Goal: Book appointment/travel/reservation

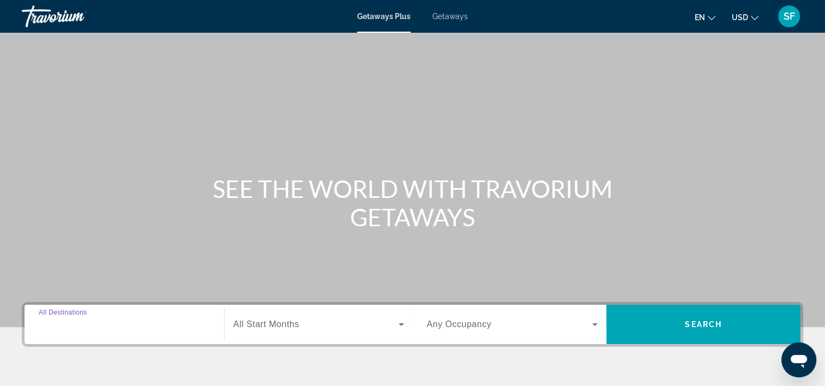
click at [129, 325] on input "Destination All Destinations" at bounding box center [124, 324] width 171 height 13
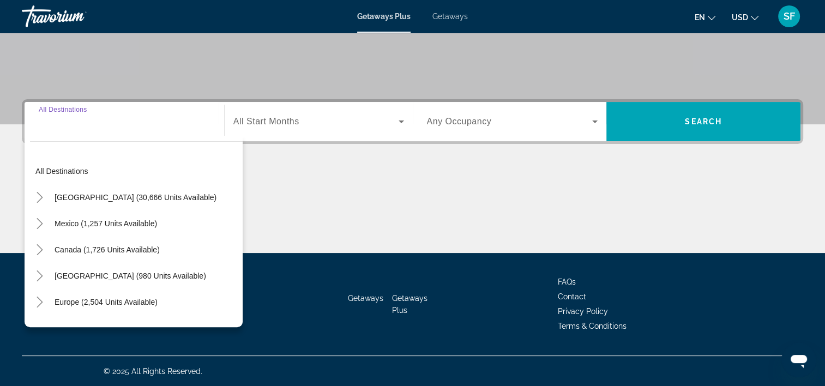
scroll to position [203, 0]
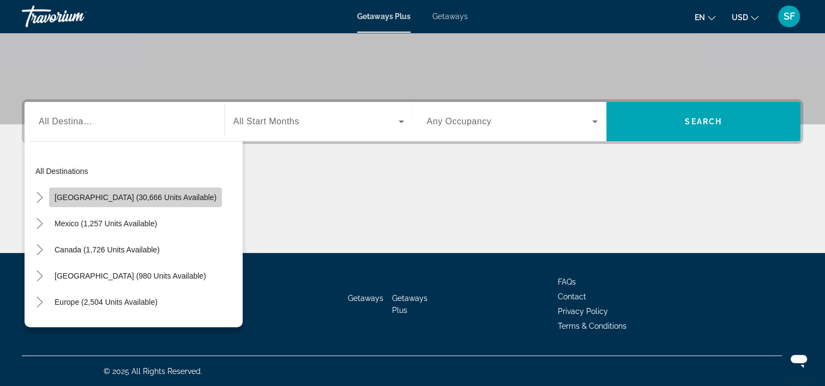
click at [161, 194] on span "[GEOGRAPHIC_DATA] (30,666 units available)" at bounding box center [136, 197] width 162 height 9
type input "**********"
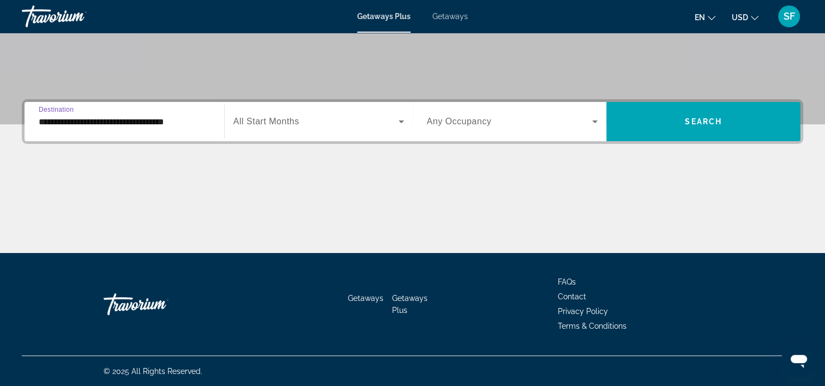
click at [316, 125] on span "Search widget" at bounding box center [315, 121] width 165 height 13
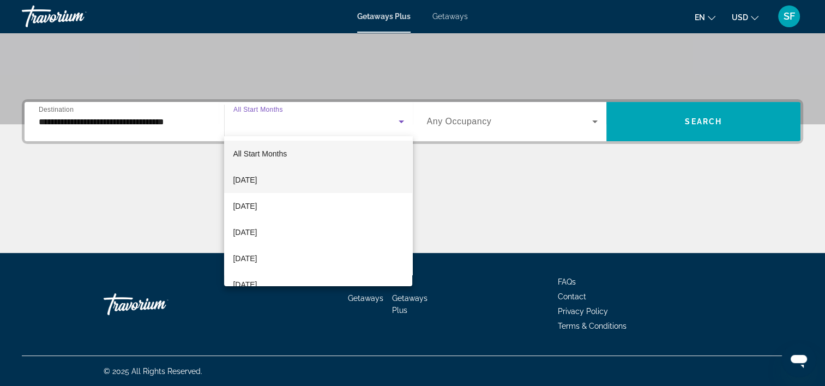
click at [257, 179] on span "[DATE]" at bounding box center [245, 179] width 24 height 13
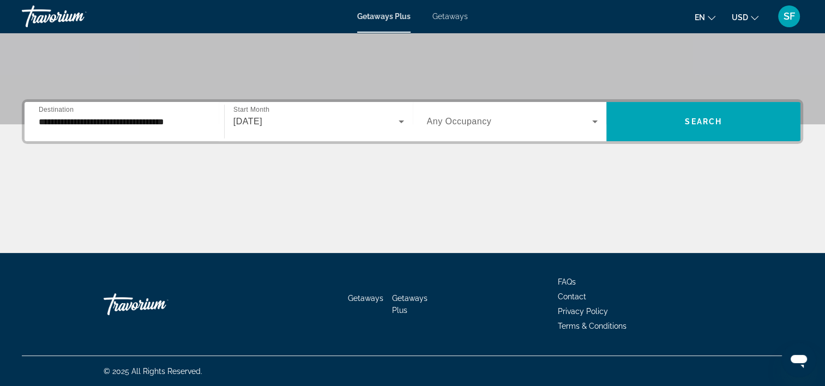
click at [477, 118] on span "Any Occupancy" at bounding box center [459, 121] width 65 height 9
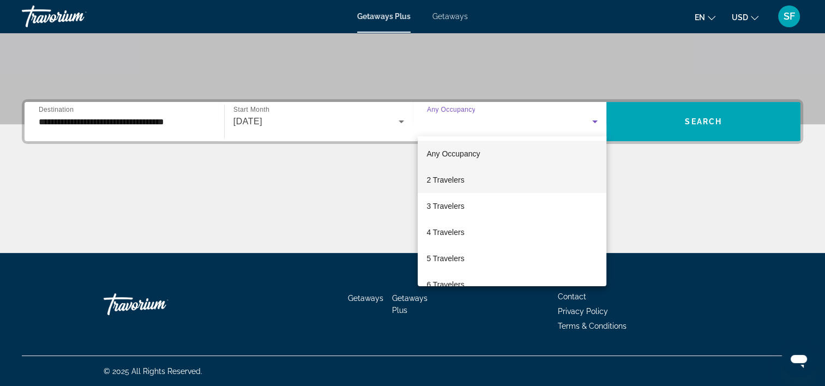
click at [453, 179] on span "2 Travelers" at bounding box center [445, 179] width 38 height 13
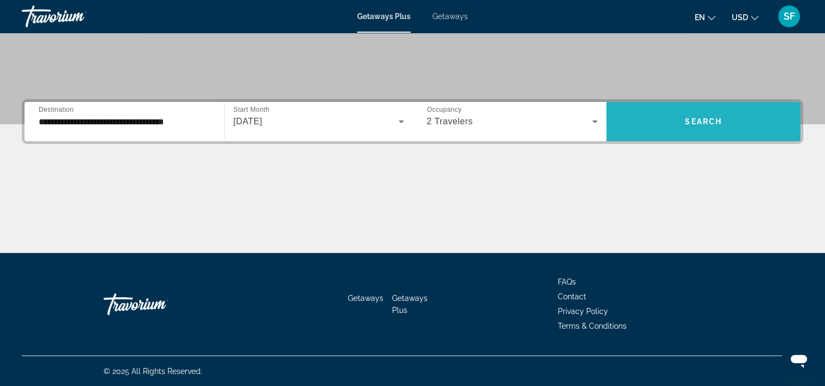
click at [694, 115] on span "Search widget" at bounding box center [703, 121] width 194 height 26
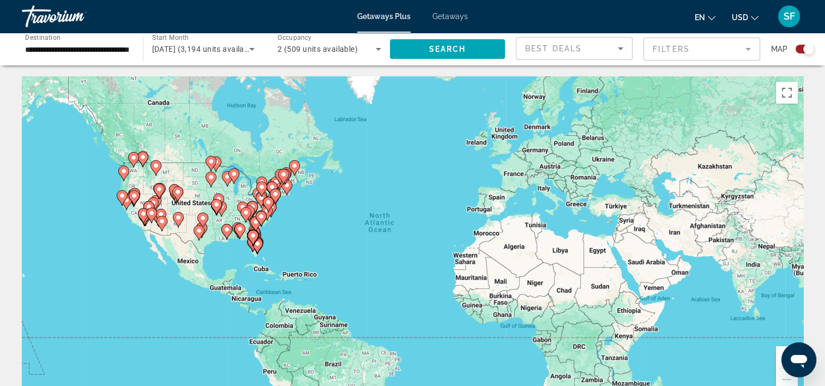
click at [736, 53] on mat-form-field "Filters" at bounding box center [701, 49] width 117 height 23
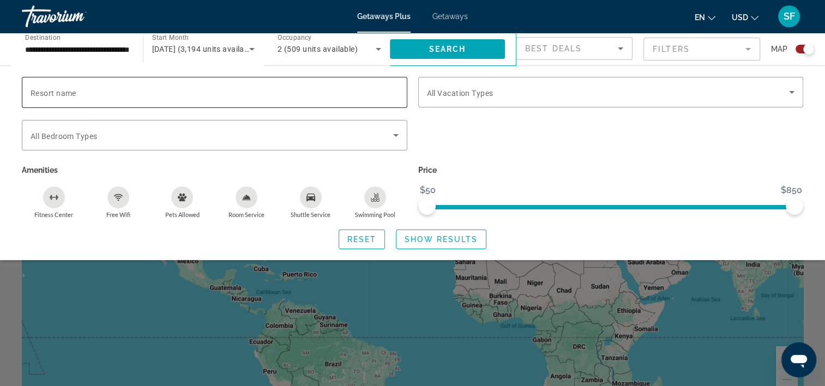
click at [238, 92] on input "Resort name" at bounding box center [215, 92] width 368 height 13
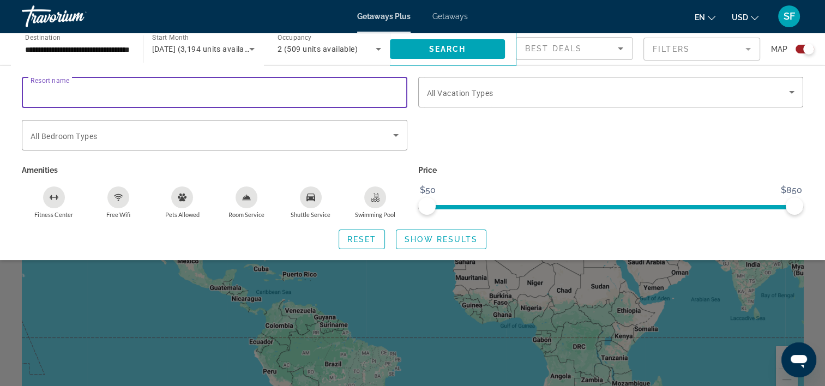
type input "*"
paste input "**********"
type input "**********"
drag, startPoint x: 238, startPoint y: 96, endPoint x: -2, endPoint y: 100, distance: 239.9
click at [0, 100] on html "**********" at bounding box center [412, 193] width 825 height 386
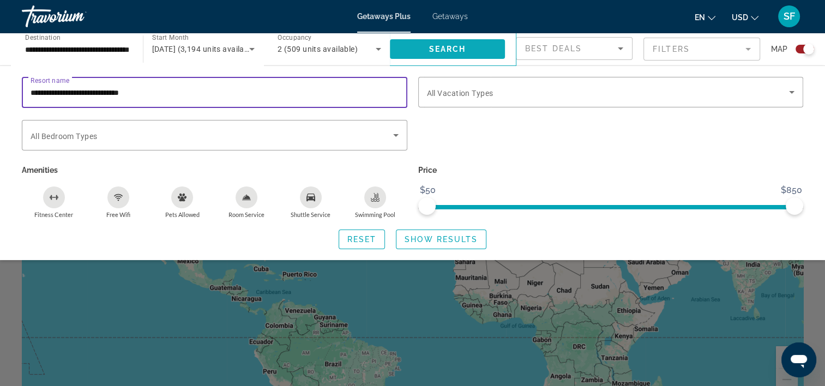
type input "**********"
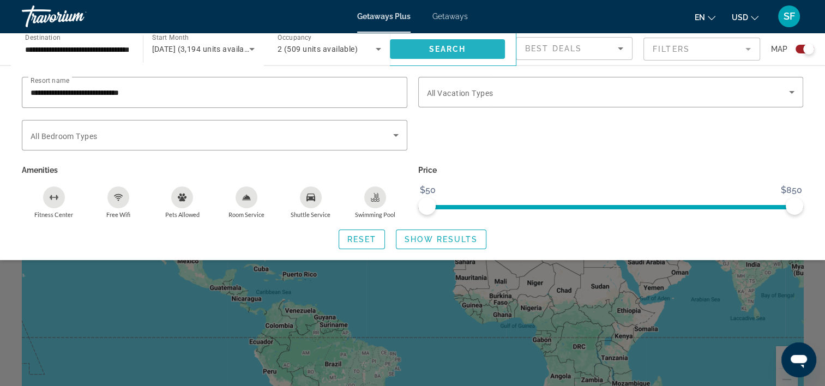
click at [458, 45] on span "Search" at bounding box center [446, 49] width 37 height 9
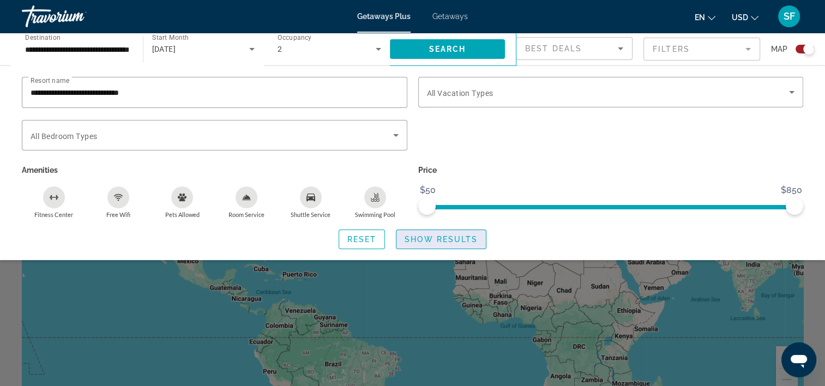
click at [423, 234] on span "Search widget" at bounding box center [440, 239] width 89 height 26
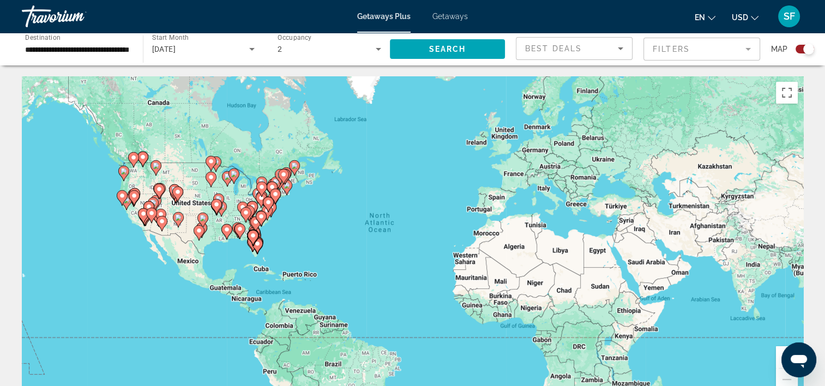
click at [200, 231] on image "Main content" at bounding box center [199, 230] width 7 height 7
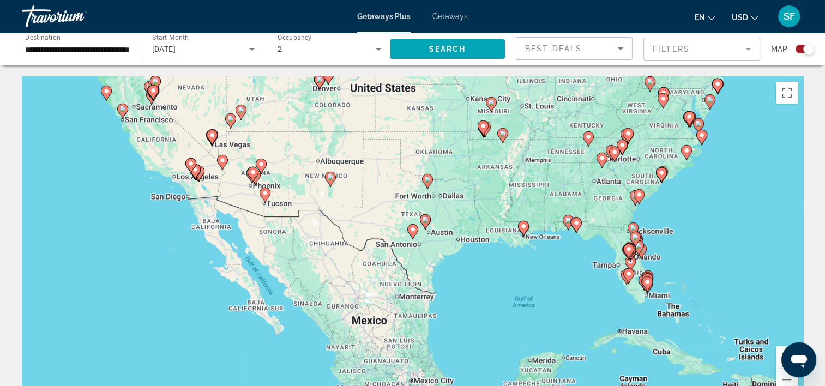
click at [430, 179] on image "Main content" at bounding box center [427, 179] width 7 height 7
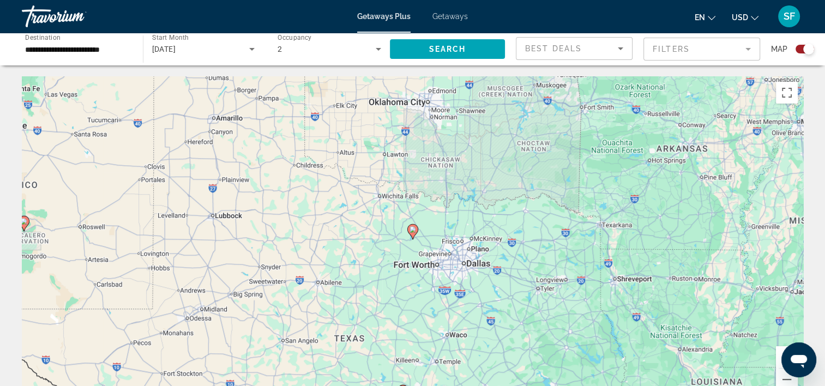
click at [410, 230] on image "Main content" at bounding box center [412, 229] width 7 height 7
type input "**********"
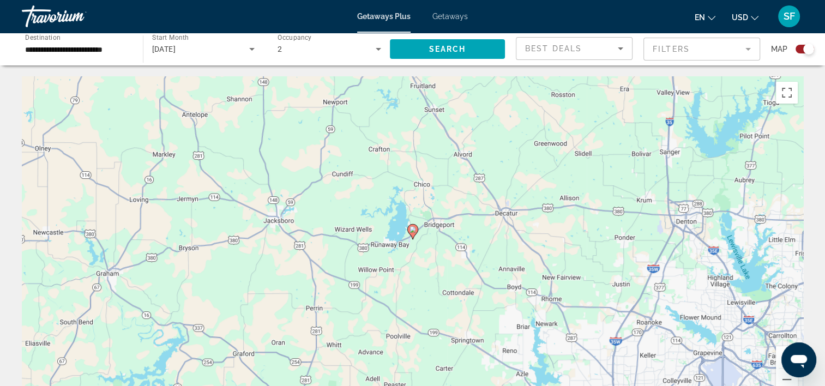
click at [409, 231] on image "Main content" at bounding box center [412, 229] width 7 height 7
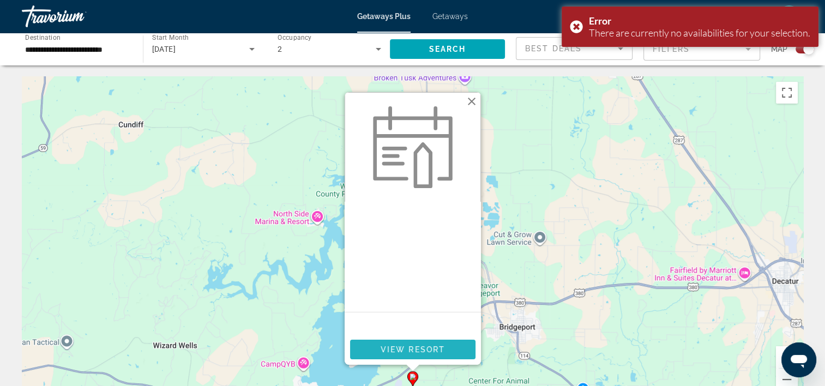
click at [398, 346] on span "View Resort" at bounding box center [412, 349] width 64 height 9
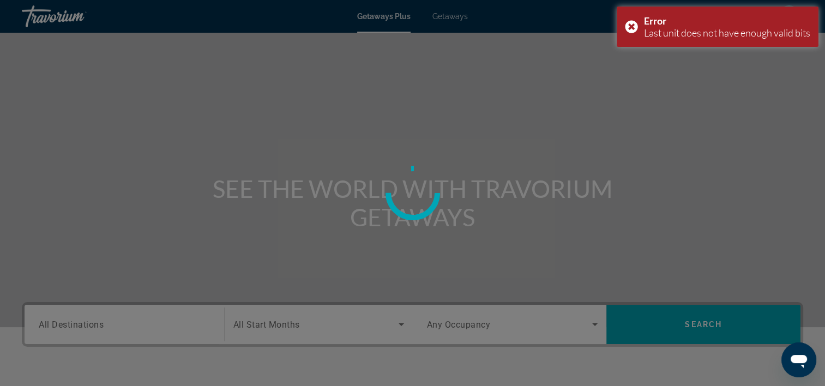
click at [456, 17] on div at bounding box center [412, 193] width 825 height 386
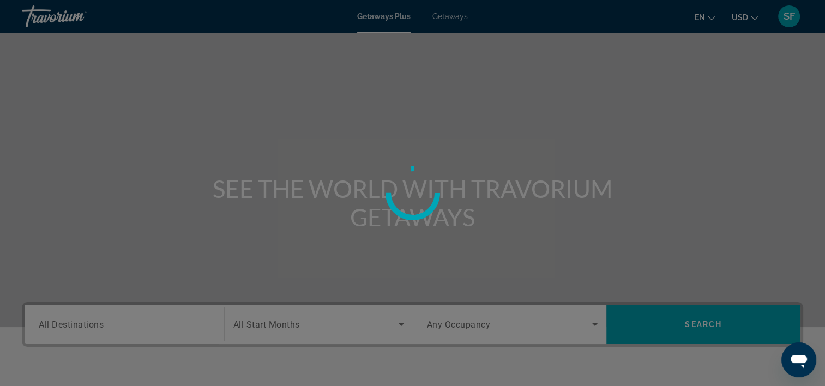
click at [456, 15] on div at bounding box center [412, 193] width 825 height 386
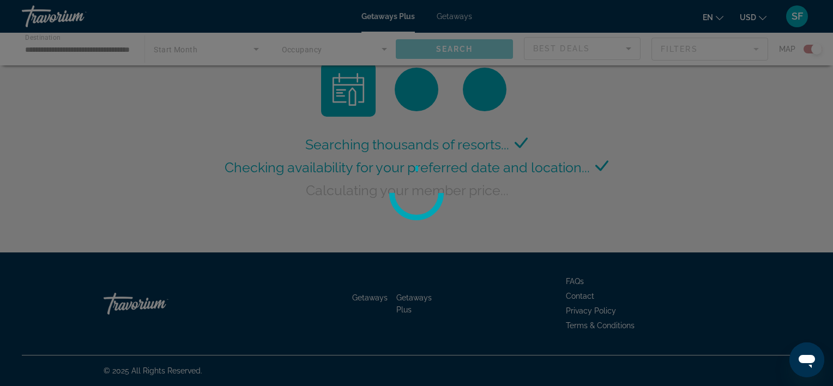
click at [460, 16] on div at bounding box center [416, 193] width 833 height 386
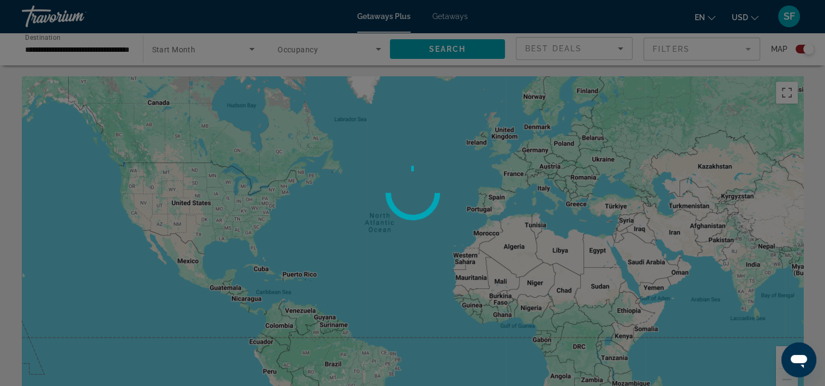
click at [444, 12] on div at bounding box center [412, 193] width 825 height 386
click at [450, 15] on div at bounding box center [412, 193] width 825 height 386
click at [450, 16] on div at bounding box center [412, 193] width 825 height 386
click at [192, 238] on div at bounding box center [412, 193] width 825 height 386
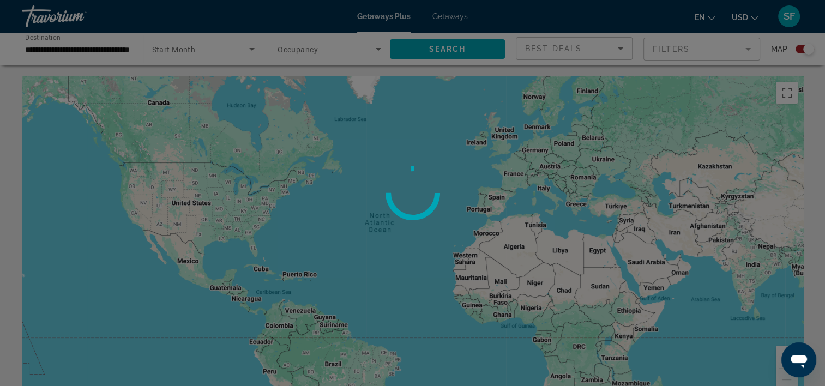
click at [200, 234] on div at bounding box center [412, 193] width 825 height 386
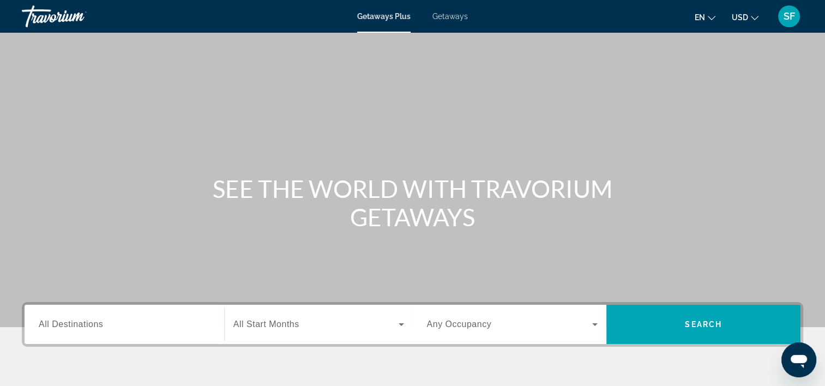
click at [453, 13] on span "Getaways" at bounding box center [449, 16] width 35 height 9
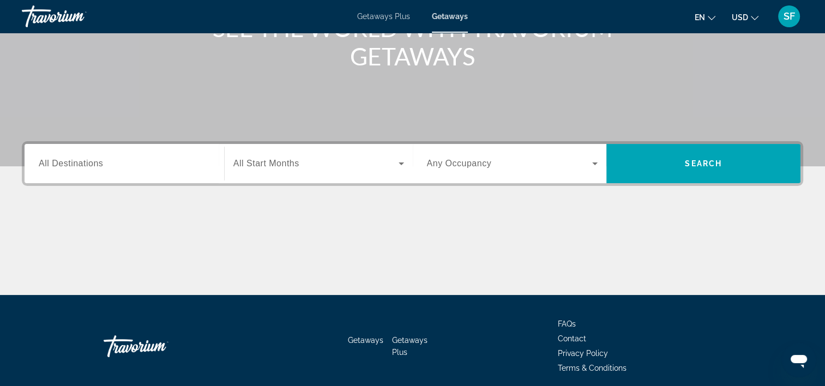
scroll to position [164, 0]
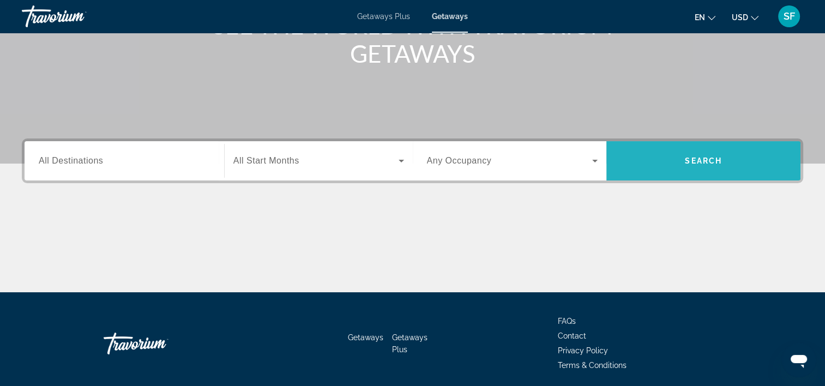
click at [663, 165] on span "Search widget" at bounding box center [703, 161] width 194 height 26
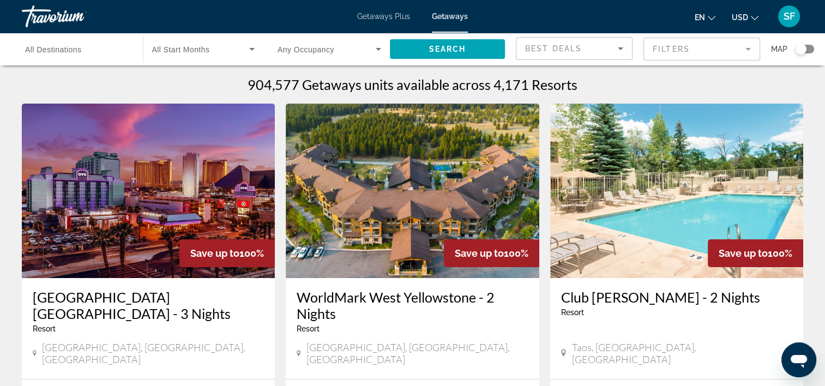
click at [672, 51] on mat-form-field "Filters" at bounding box center [701, 49] width 117 height 23
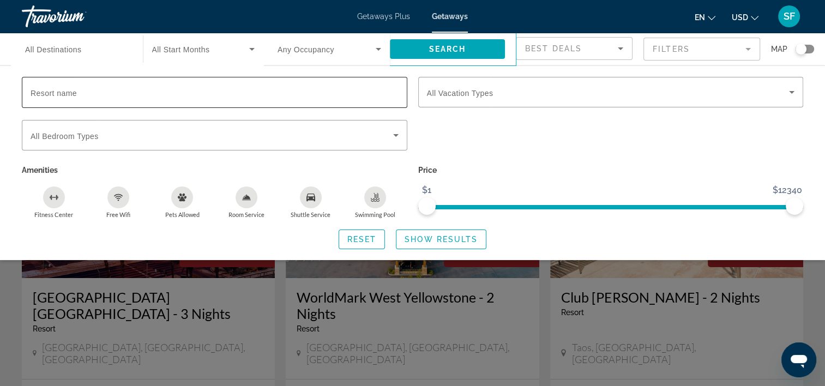
click at [212, 90] on input "Resort name" at bounding box center [215, 92] width 368 height 13
type input "**********"
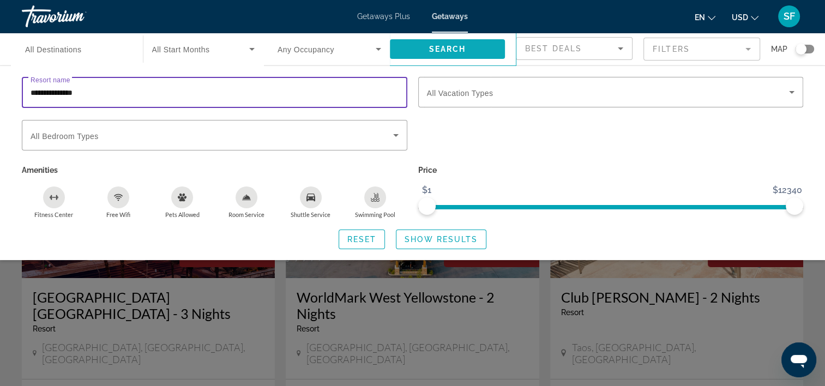
click at [464, 48] on span "Search" at bounding box center [446, 49] width 37 height 9
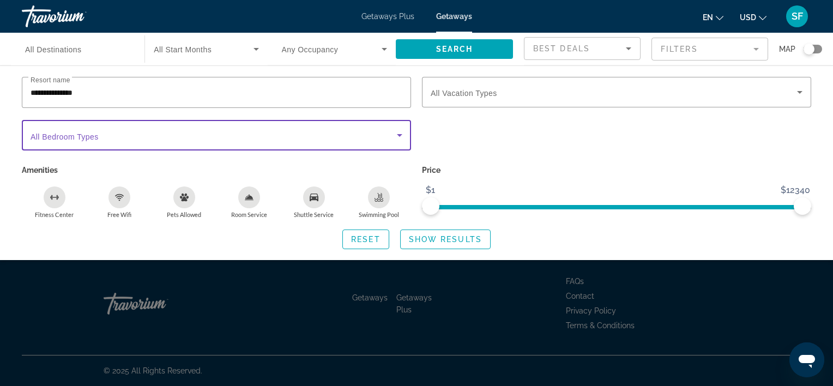
click at [396, 136] on icon "Search widget" at bounding box center [399, 135] width 13 height 13
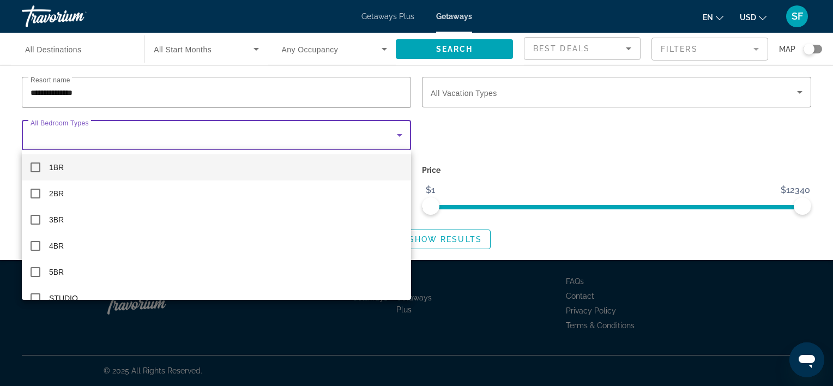
click at [35, 165] on mat-pseudo-checkbox at bounding box center [36, 167] width 10 height 10
click at [615, 141] on div at bounding box center [416, 193] width 833 height 386
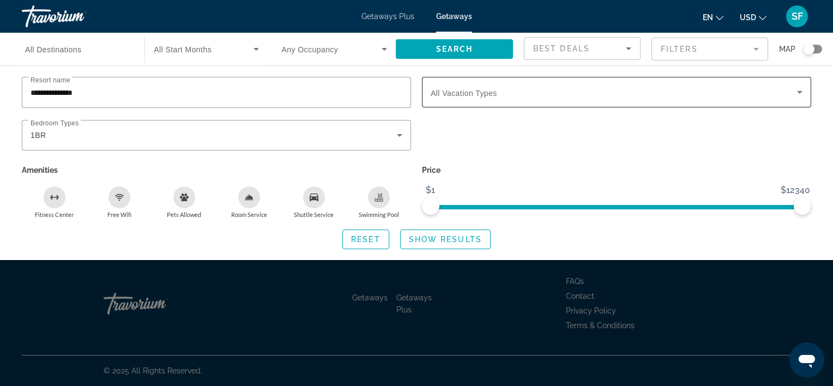
click at [611, 105] on div "Search widget" at bounding box center [617, 92] width 372 height 31
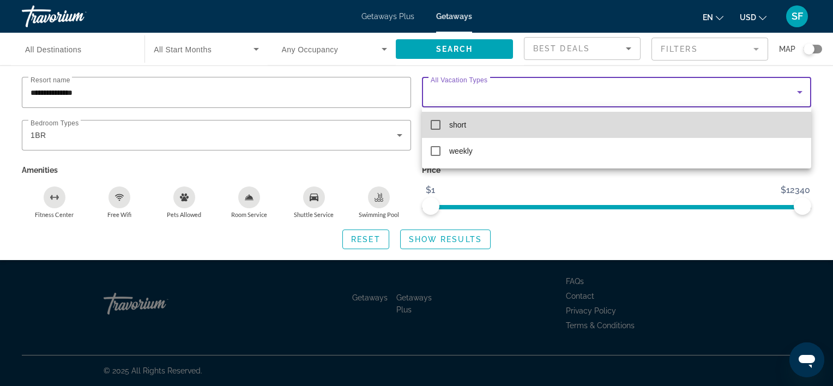
click at [439, 127] on mat-pseudo-checkbox at bounding box center [436, 125] width 10 height 10
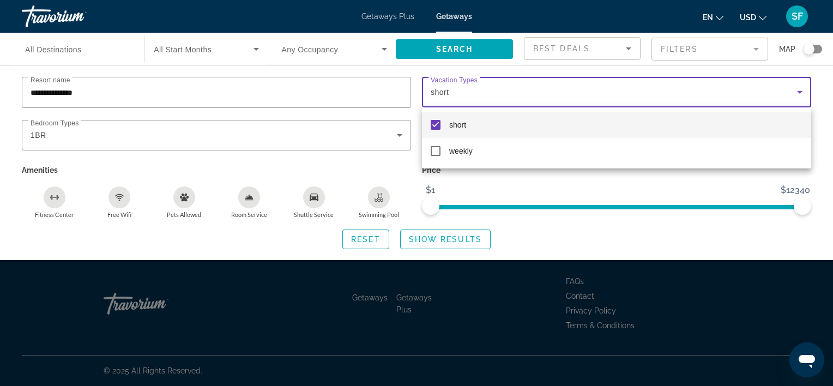
click at [510, 207] on div at bounding box center [416, 193] width 833 height 386
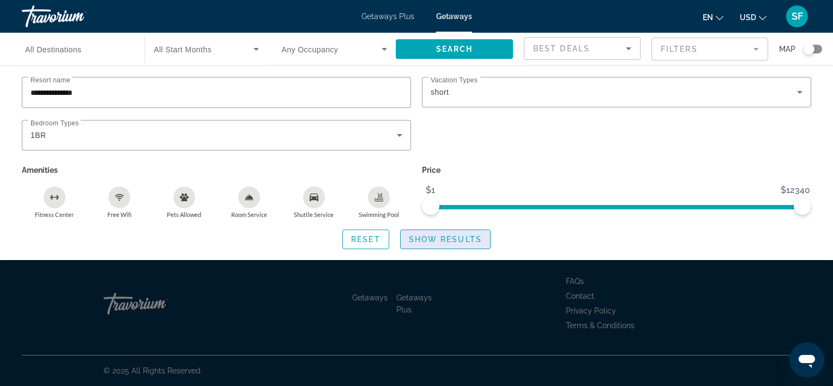
click at [425, 241] on span "Show Results" at bounding box center [445, 239] width 73 height 9
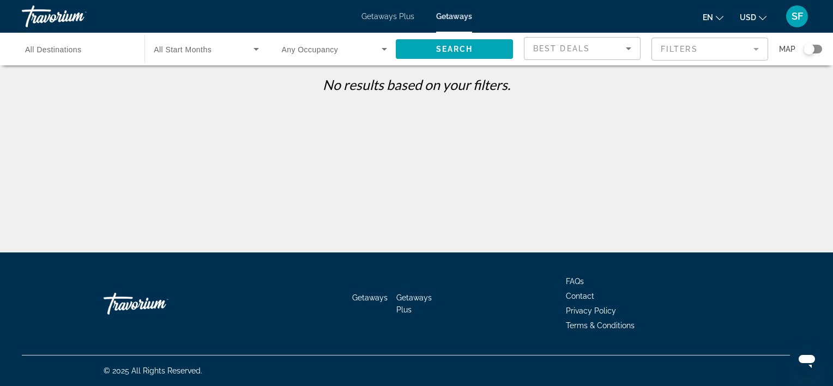
click at [325, 51] on span "Any Occupancy" at bounding box center [310, 49] width 57 height 9
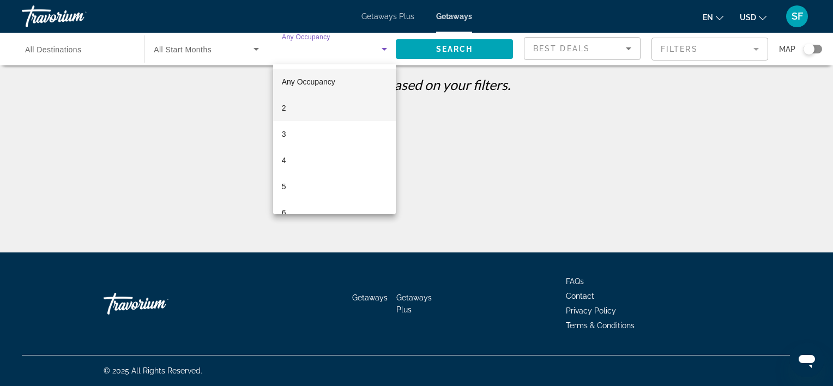
click at [292, 108] on mat-option "2" at bounding box center [334, 108] width 123 height 26
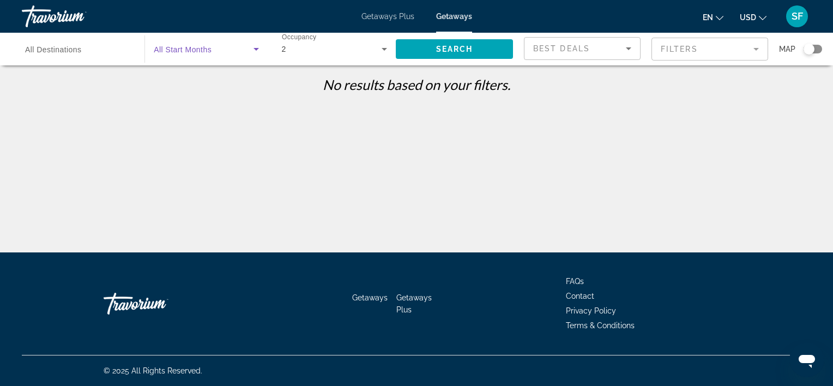
click at [179, 43] on span "Search widget" at bounding box center [203, 49] width 99 height 13
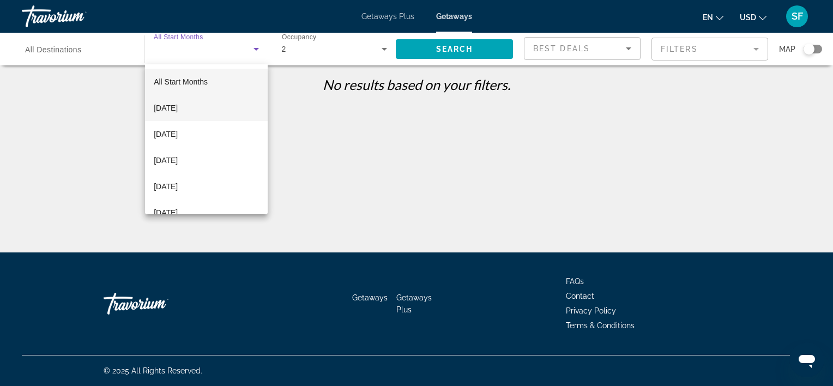
click at [220, 113] on mat-option "[DATE]" at bounding box center [206, 108] width 123 height 26
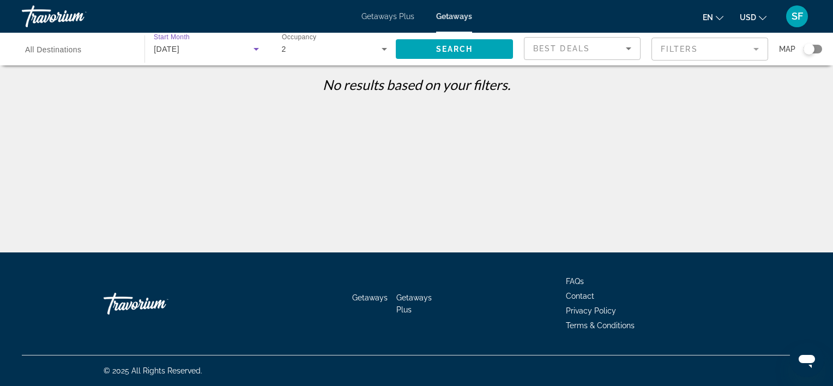
click at [62, 57] on div "Search widget" at bounding box center [77, 49] width 105 height 31
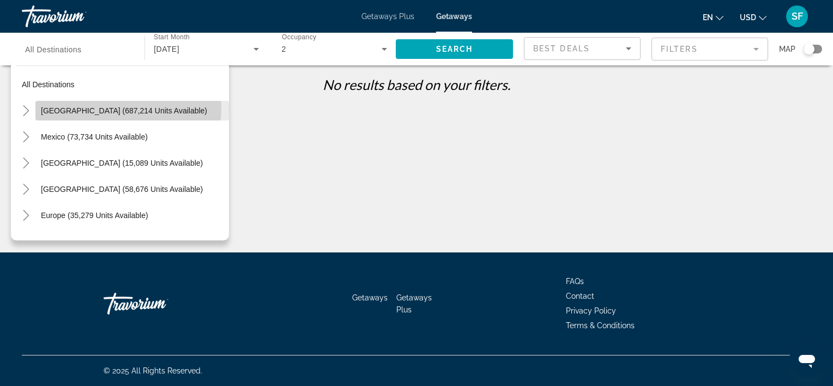
click at [97, 108] on span "[GEOGRAPHIC_DATA] (687,214 units available)" at bounding box center [124, 110] width 166 height 9
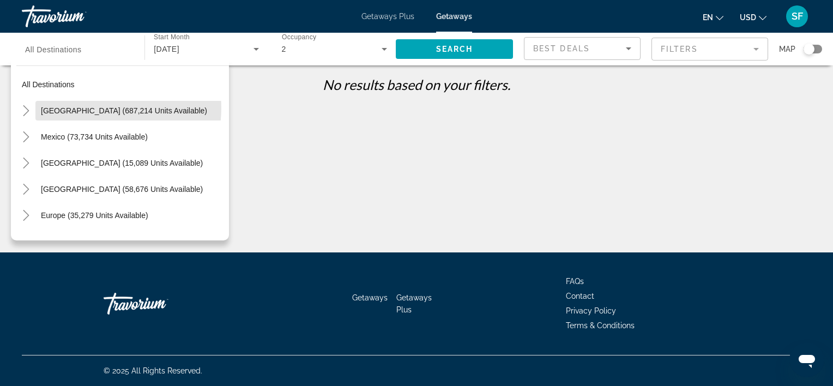
type input "**********"
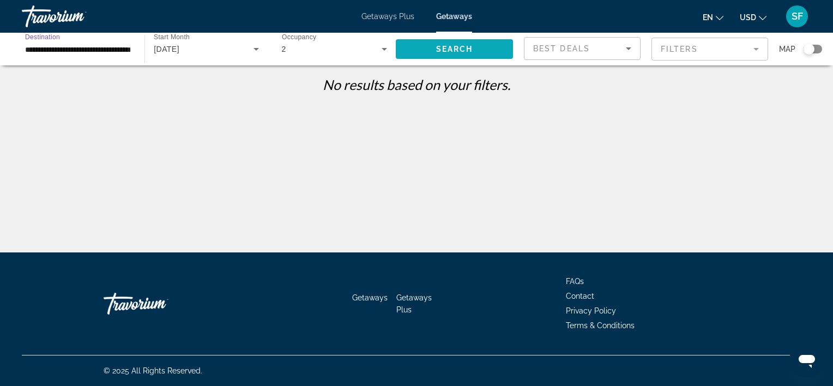
click at [457, 52] on span "Search" at bounding box center [454, 49] width 37 height 9
drag, startPoint x: 658, startPoint y: 135, endPoint x: 668, endPoint y: 126, distance: 13.1
click at [658, 135] on div "**********" at bounding box center [416, 202] width 833 height 252
click at [717, 18] on icon "Change language" at bounding box center [720, 18] width 8 height 8
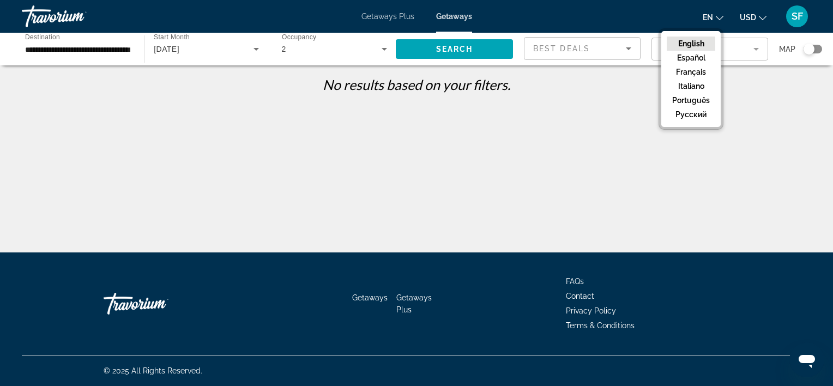
click at [758, 17] on button "USD USD ($) MXN (Mex$) CAD (Can$) GBP (£) EUR (€) AUD (A$) NZD (NZ$) CNY (CN¥)" at bounding box center [753, 17] width 27 height 16
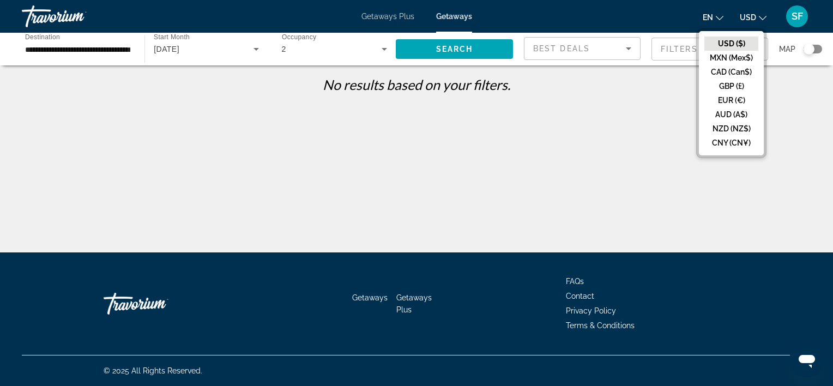
click at [564, 163] on div "**********" at bounding box center [416, 202] width 833 height 252
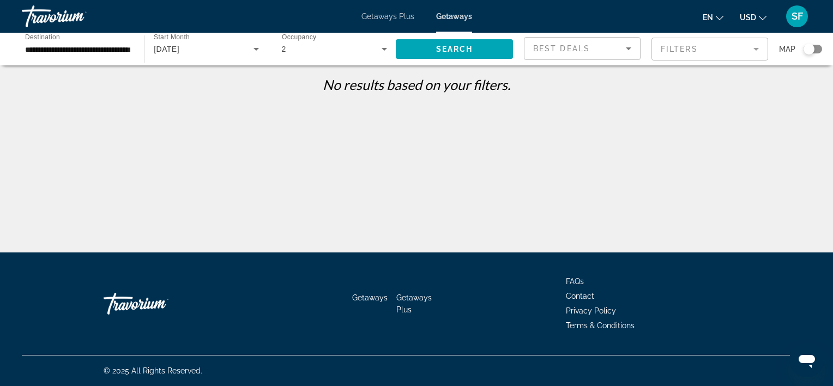
click at [793, 11] on span "SF" at bounding box center [796, 16] width 11 height 11
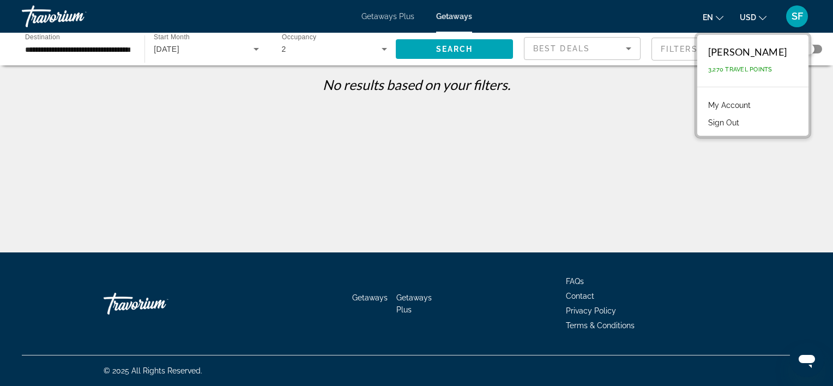
click at [559, 126] on div "**********" at bounding box center [416, 202] width 833 height 252
